Goal: Task Accomplishment & Management: Use online tool/utility

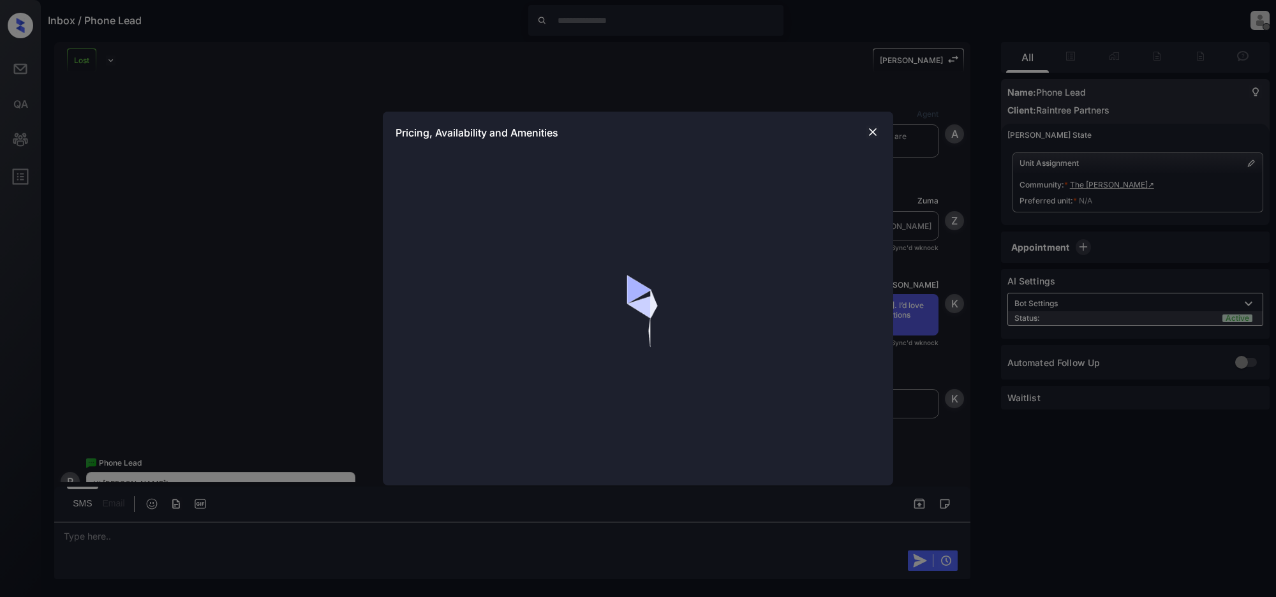
scroll to position [2091, 0]
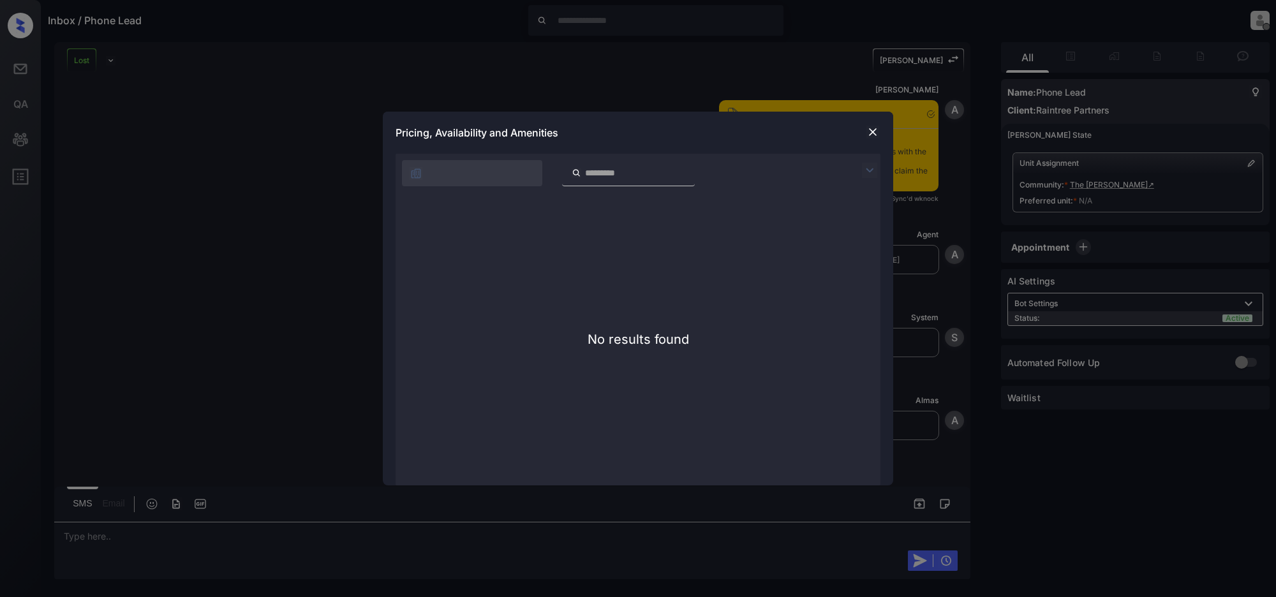
click at [870, 129] on img at bounding box center [872, 132] width 13 height 13
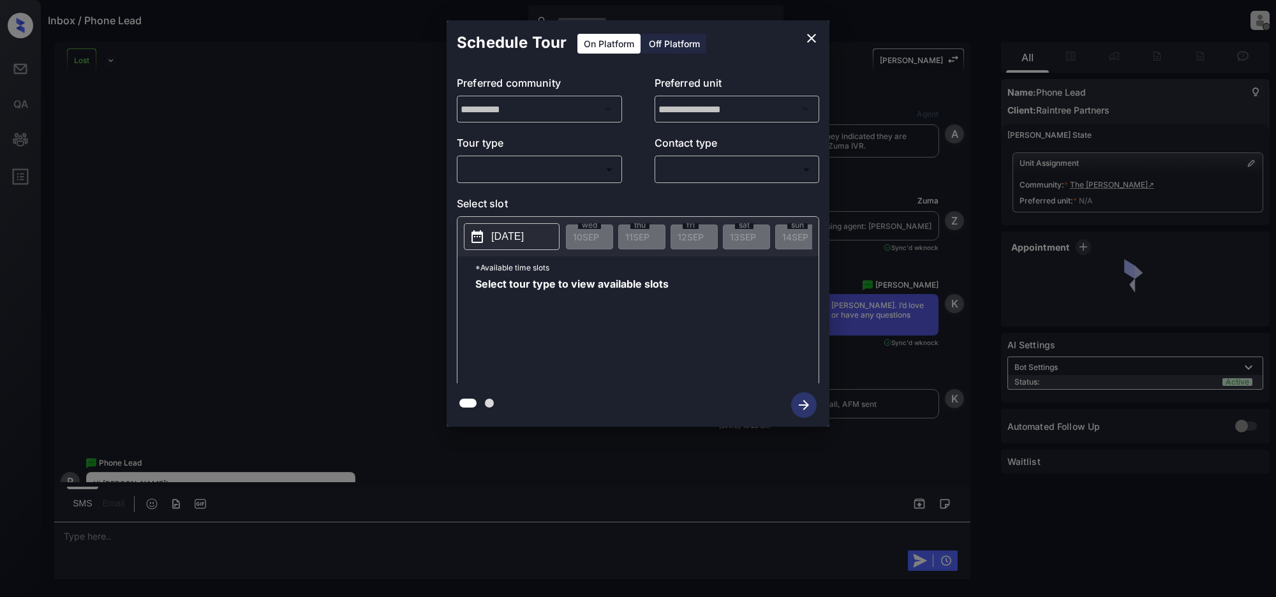
scroll to position [2091, 0]
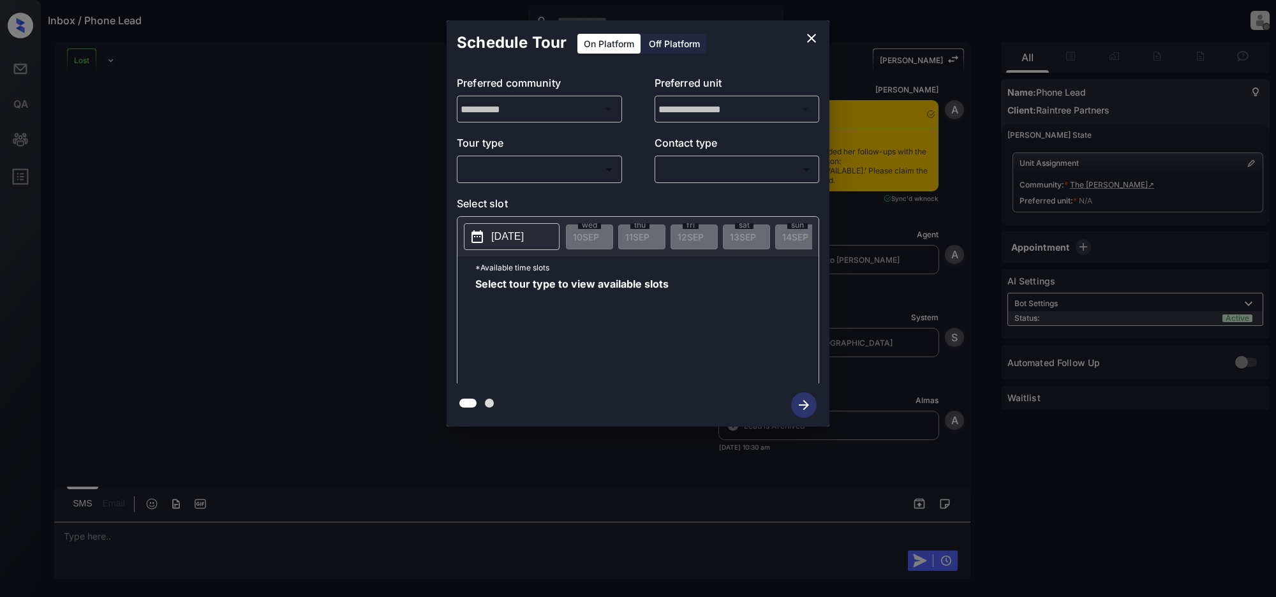
click at [607, 180] on div "​ ​" at bounding box center [539, 169] width 165 height 27
click at [600, 174] on body "Inbox / Phone Lead Jeramie Castro Offline Set yourself online Set yourself on b…" at bounding box center [638, 298] width 1276 height 597
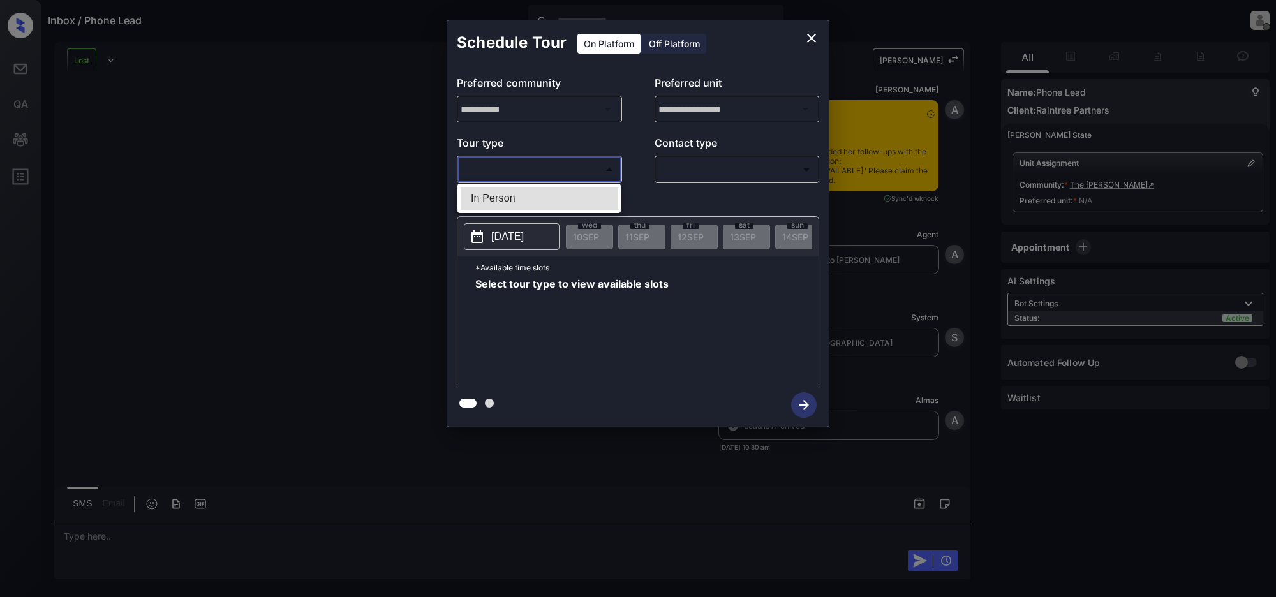
click at [671, 168] on div at bounding box center [638, 298] width 1276 height 597
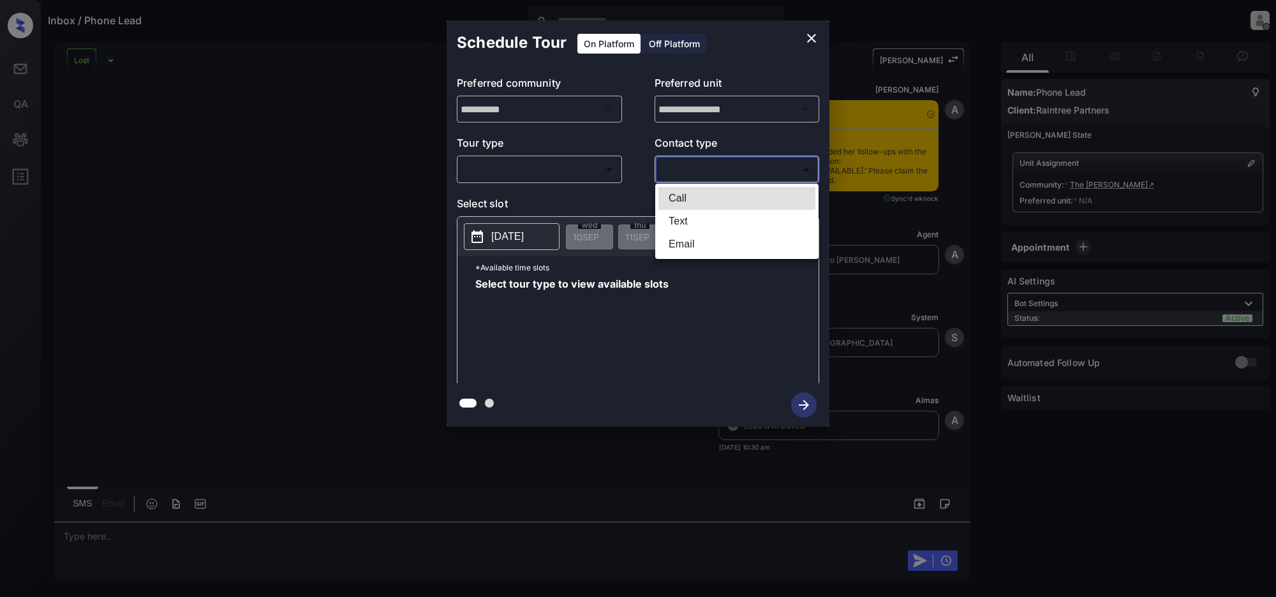
click at [708, 169] on body "Inbox / Phone Lead Jeramie Castro Offline Set yourself online Set yourself on b…" at bounding box center [638, 298] width 1276 height 597
click at [683, 224] on li "Text" at bounding box center [736, 221] width 157 height 23
type input "****"
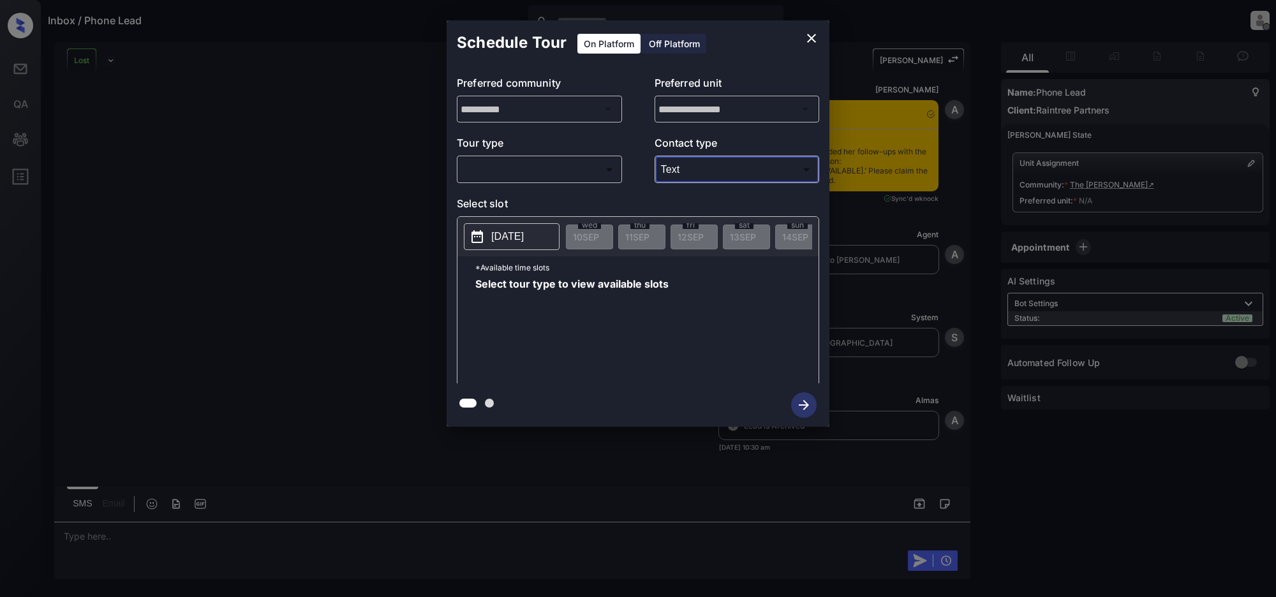
click at [812, 39] on icon "close" at bounding box center [811, 38] width 9 height 9
